Goal: Information Seeking & Learning: Check status

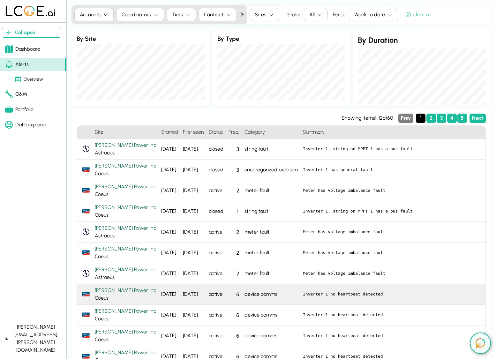
click at [264, 293] on div "device comms" at bounding box center [271, 294] width 58 height 21
